Goal: Check status: Check status

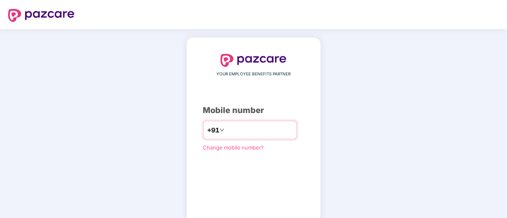
click at [239, 131] on input "number" at bounding box center [259, 129] width 66 height 13
type input "**********"
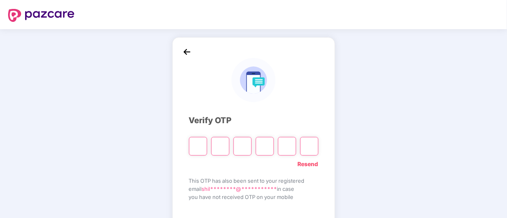
type input "*"
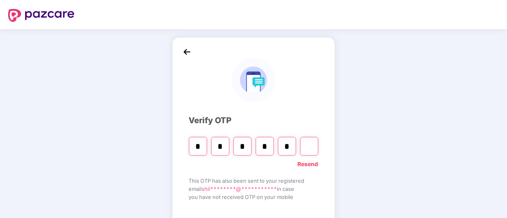
type input "*"
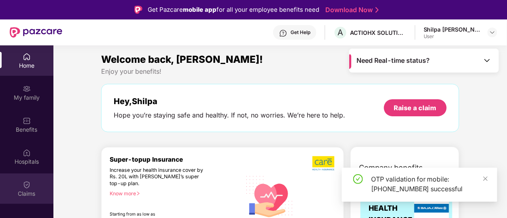
click at [32, 195] on div "Claims" at bounding box center [26, 193] width 53 height 8
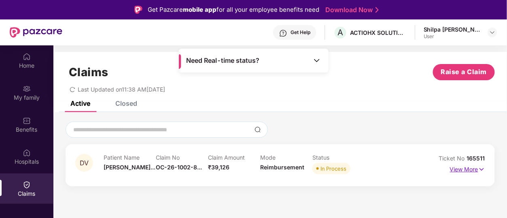
click at [481, 168] on img at bounding box center [481, 169] width 7 height 9
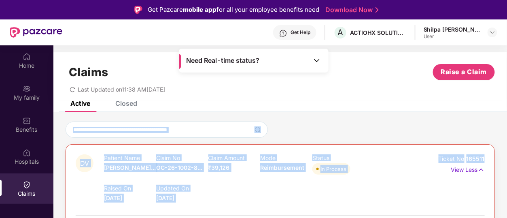
drag, startPoint x: 505, startPoint y: 124, endPoint x: 507, endPoint y: 149, distance: 25.6
click at [506, 149] on html "Get Pazcare mobile app for all your employee benefits need Download Now Get Hel…" at bounding box center [253, 109] width 507 height 218
click at [338, 197] on div "Raised On [DATE] Updated On [DATE]" at bounding box center [260, 189] width 312 height 26
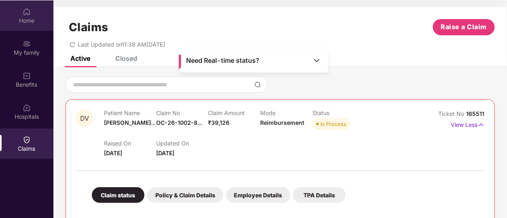
click at [29, 17] on div "Home" at bounding box center [26, 21] width 53 height 8
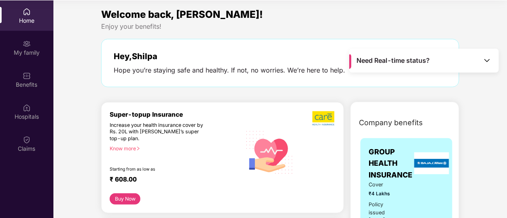
drag, startPoint x: 505, startPoint y: 19, endPoint x: 506, endPoint y: 2, distance: 16.6
click at [506, 2] on div "Home My family Benefits Hospitals Claims Need Real-time status? Welcome back, […" at bounding box center [253, 109] width 507 height 218
